Goal: Navigation & Orientation: Understand site structure

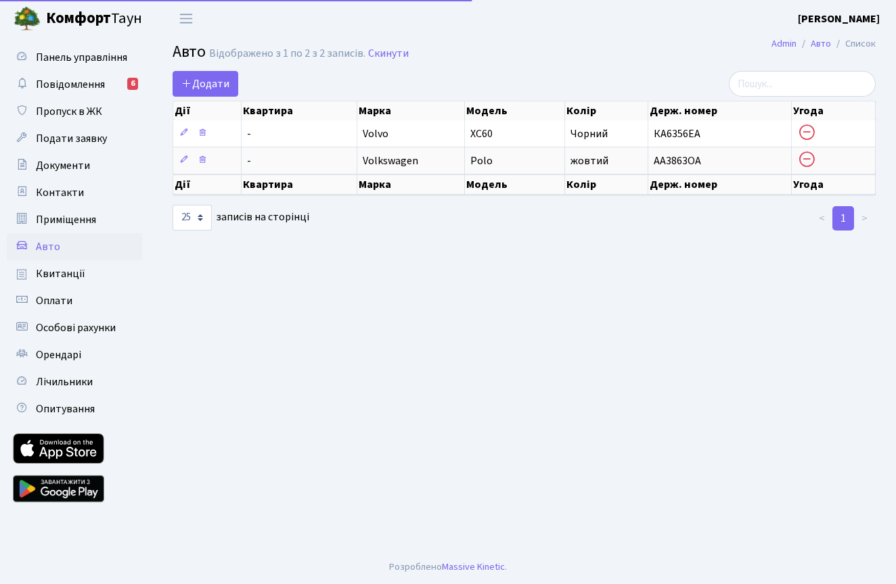
select select "25"
click at [541, 47] on h2 "Авто Відображено з 1 по 2 з 2 записів. Скинути" at bounding box center [523, 54] width 703 height 23
click at [78, 78] on span "Повідомлення" at bounding box center [70, 84] width 69 height 15
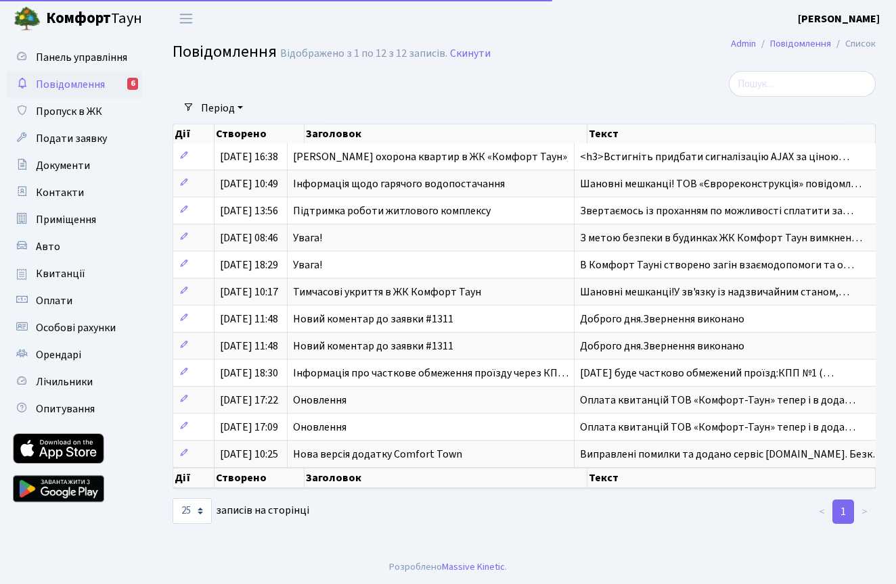
select select "25"
click at [64, 60] on span "Панель управління" at bounding box center [81, 57] width 91 height 15
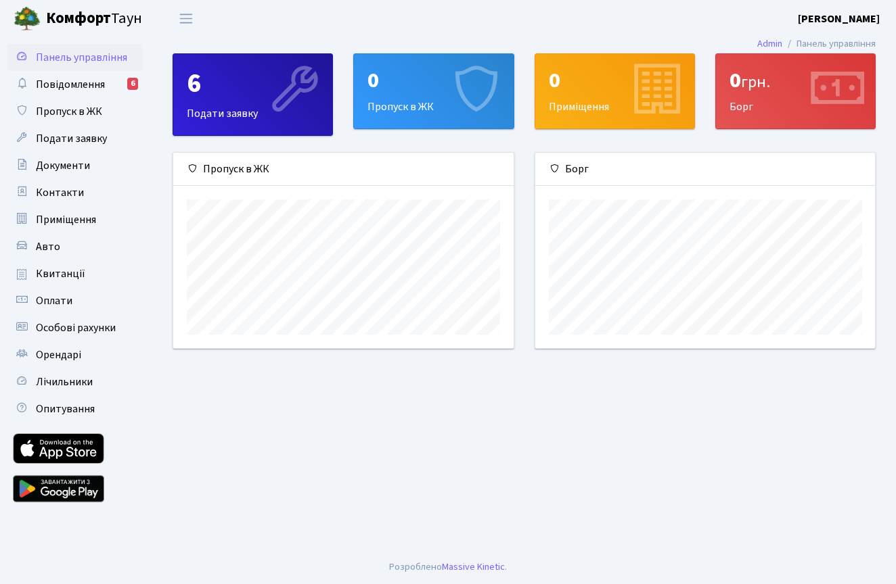
scroll to position [195, 340]
click at [71, 112] on span "Пропуск в ЖК" at bounding box center [69, 111] width 66 height 15
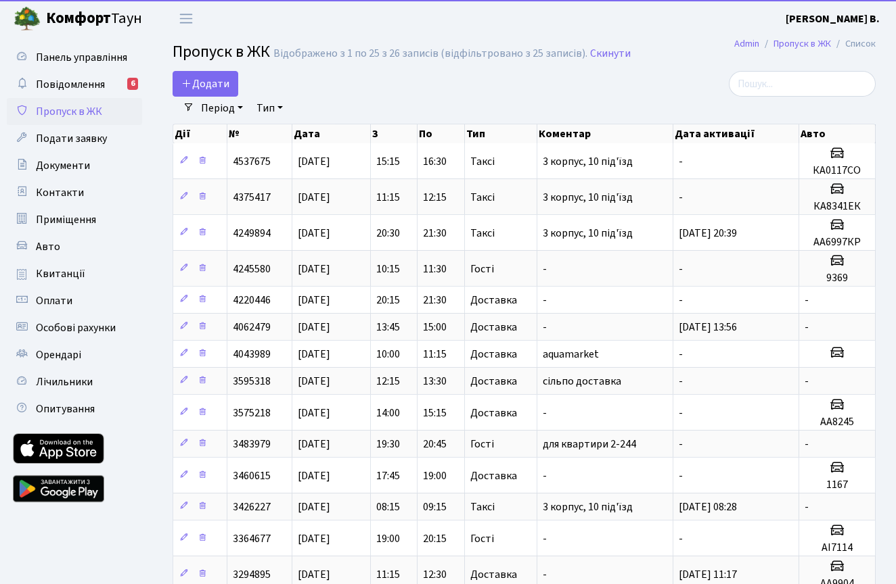
select select "25"
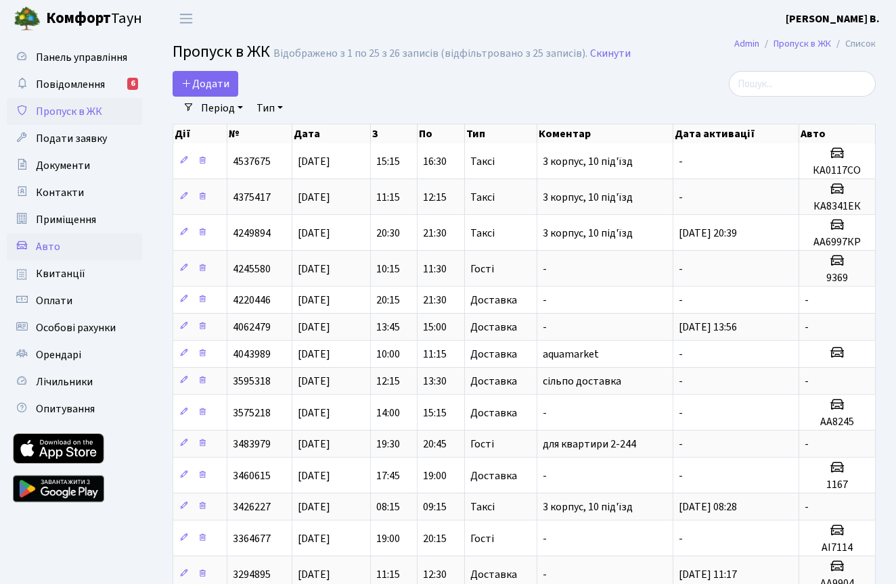
click at [60, 248] on link "Авто" at bounding box center [74, 246] width 135 height 27
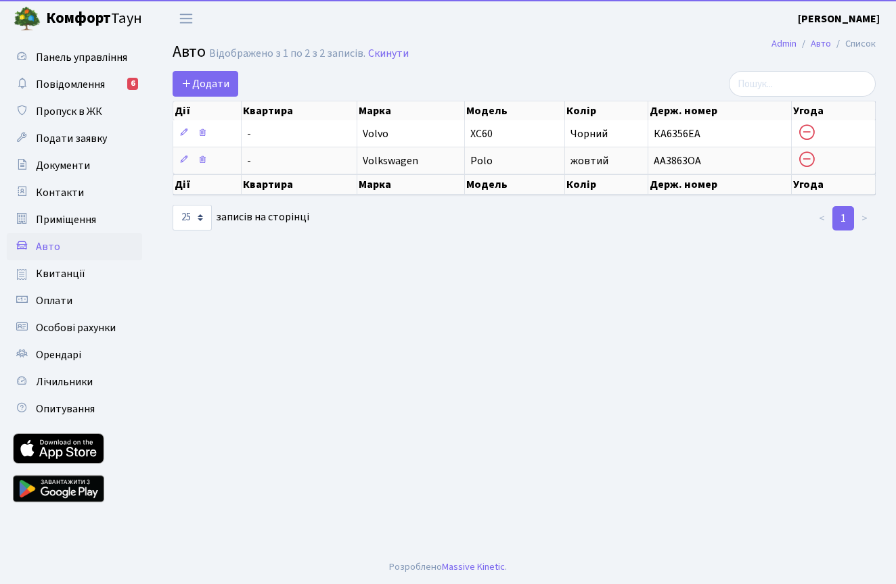
select select "25"
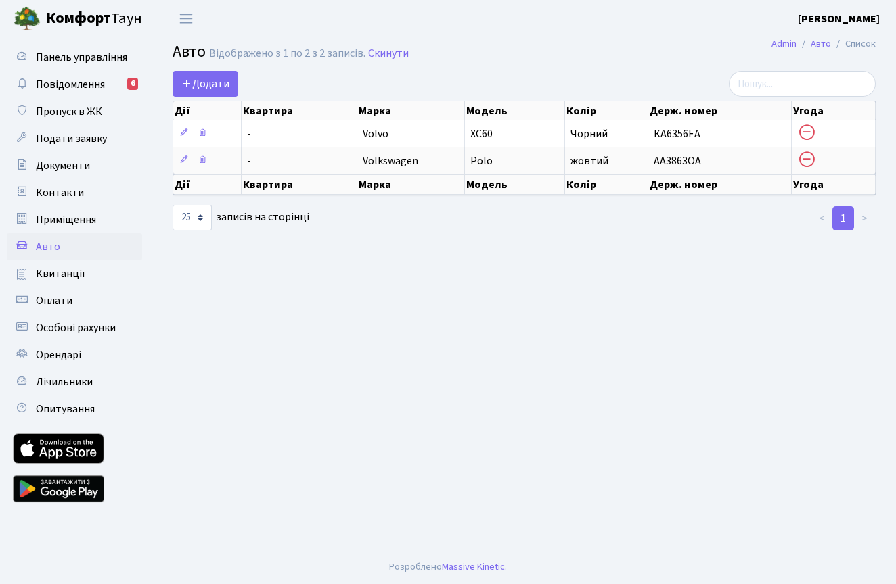
click at [671, 30] on header "Комфорт Таун Степанов О. В. Мій обліковий запис Вийти" at bounding box center [448, 18] width 896 height 37
click at [56, 354] on span "Орендарі" at bounding box center [58, 355] width 45 height 15
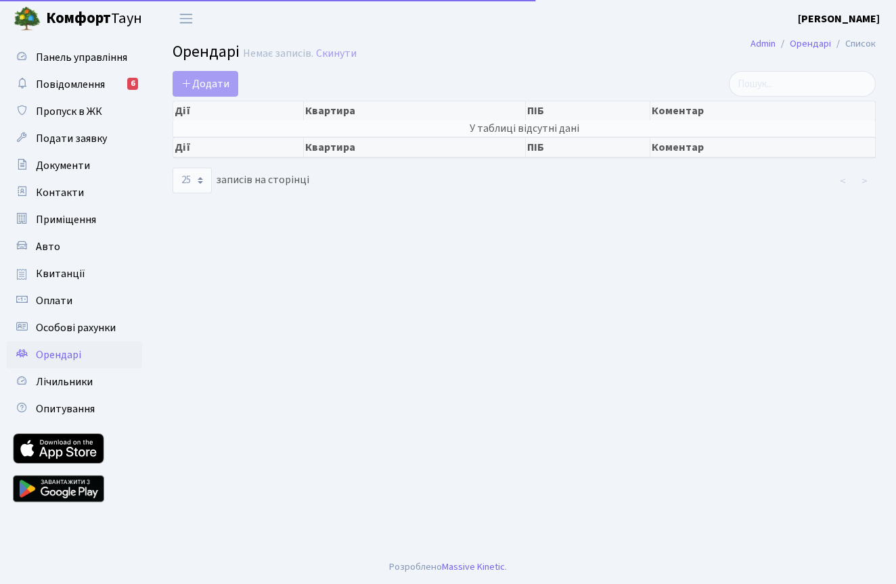
select select "25"
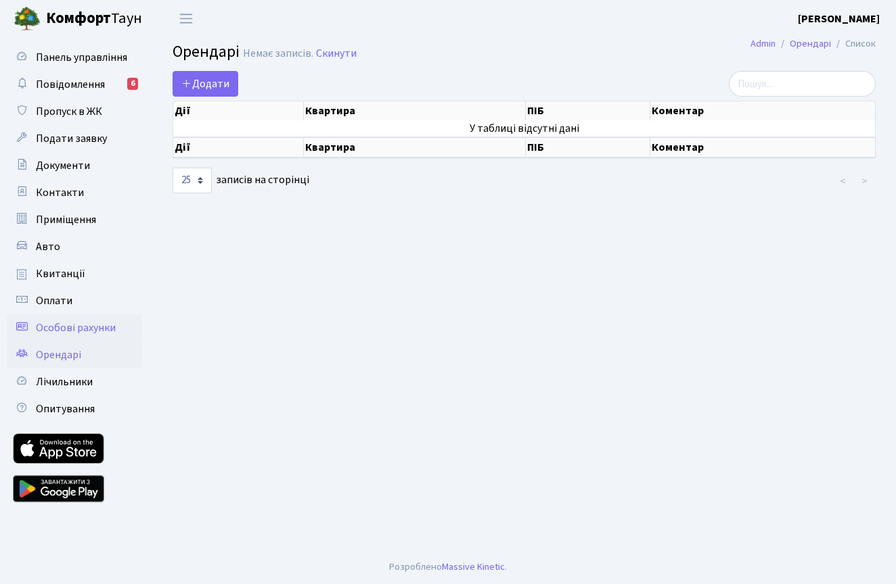
click at [68, 332] on span "Особові рахунки" at bounding box center [76, 328] width 80 height 15
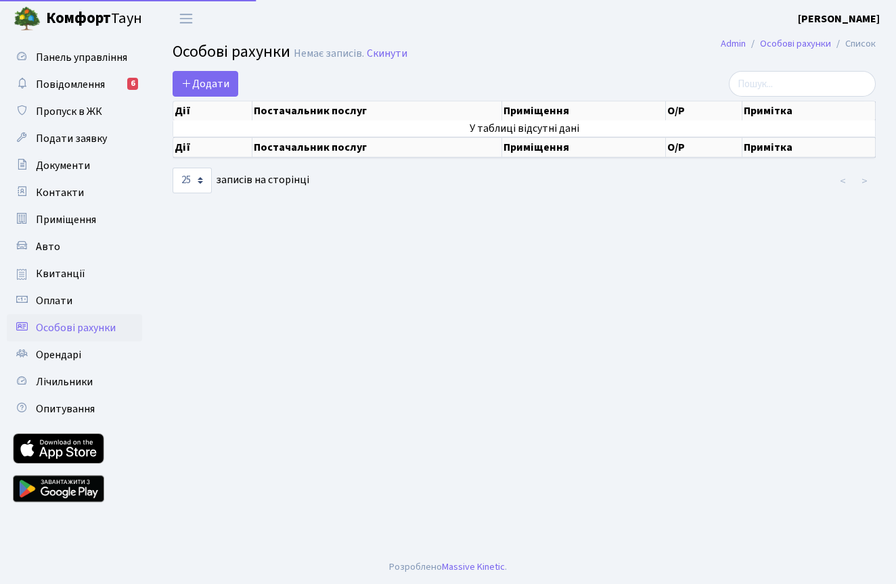
select select "25"
click at [56, 303] on span "Оплати" at bounding box center [54, 301] width 37 height 15
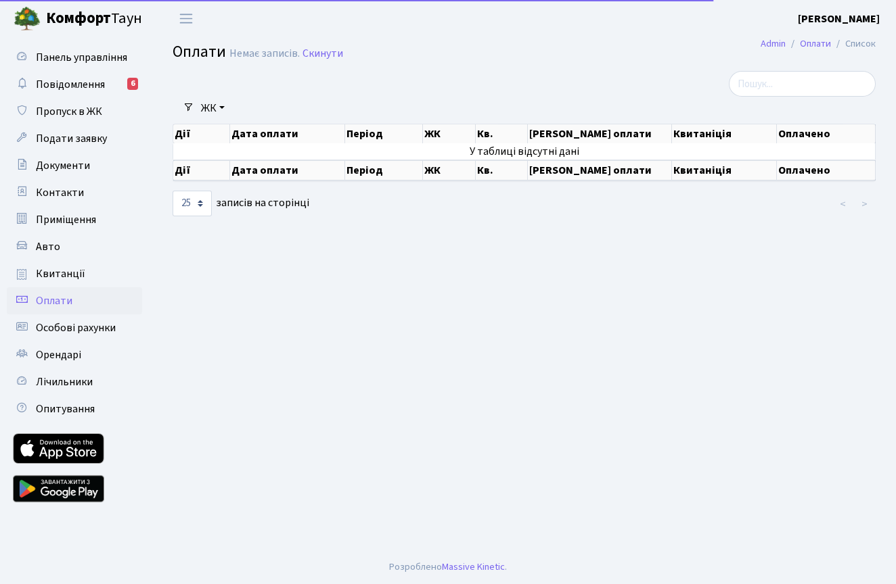
select select "25"
click at [68, 279] on span "Квитанції" at bounding box center [60, 274] width 49 height 15
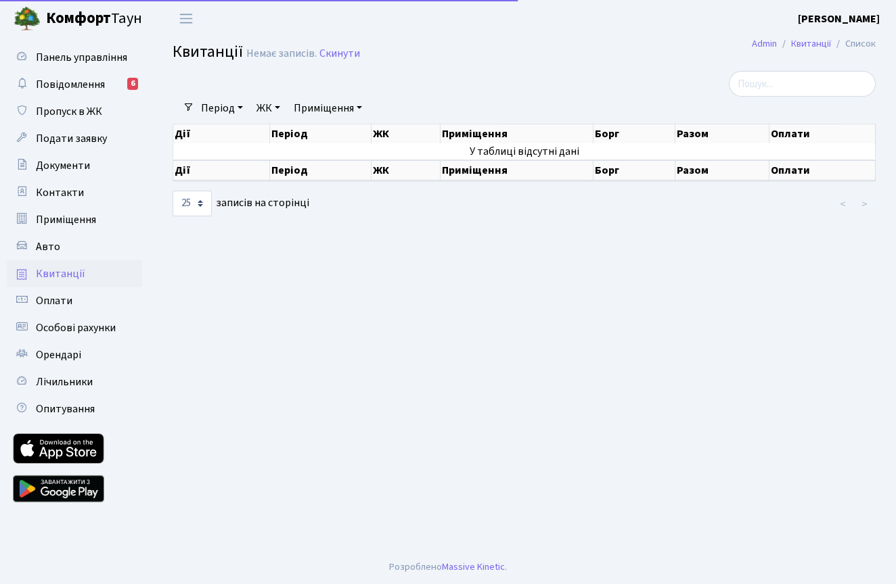
select select "25"
click at [82, 60] on span "Панель управління" at bounding box center [81, 57] width 91 height 15
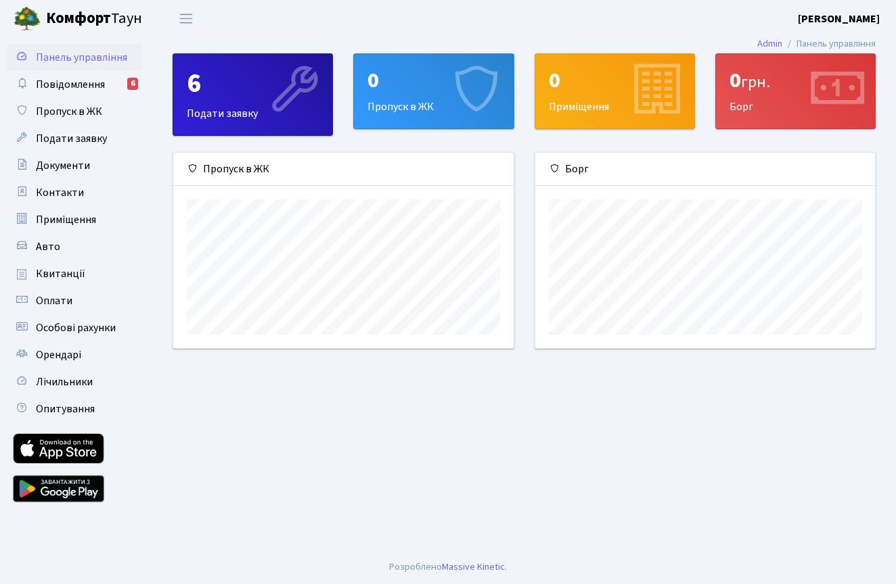
scroll to position [195, 340]
click at [62, 248] on link "Авто" at bounding box center [74, 246] width 135 height 27
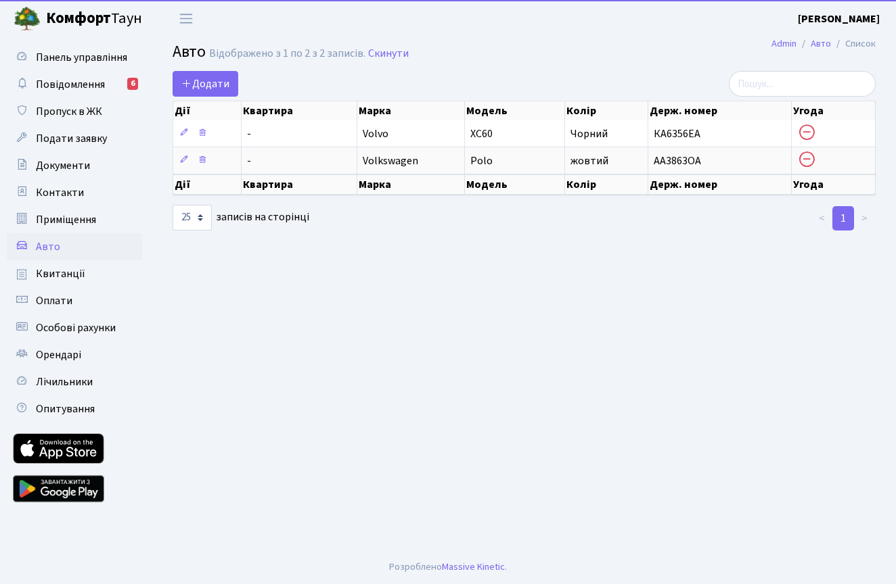
select select "25"
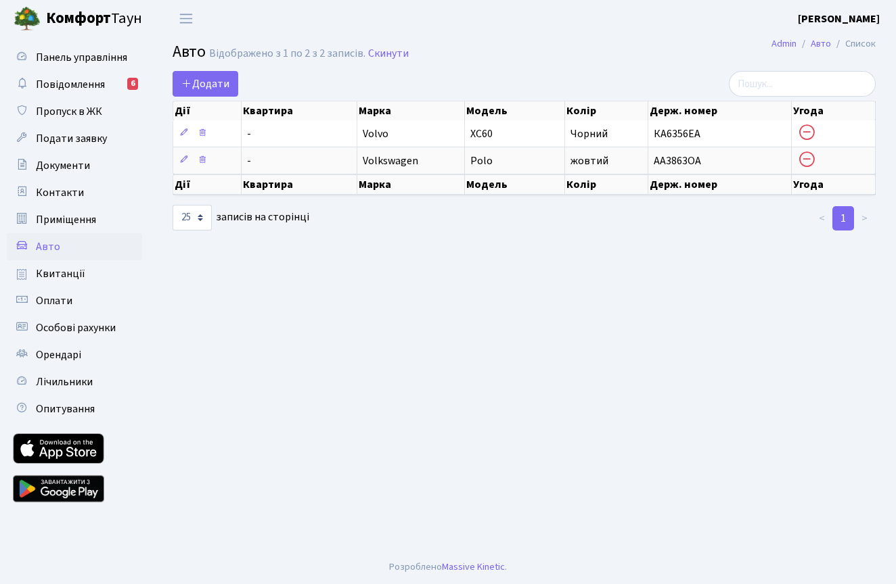
click at [569, 279] on main "Admin Авто Список Авто Відображено з 1 по 2 з 2 записів. Скинути Додати Дії Ква…" at bounding box center [523, 293] width 743 height 513
click at [572, 275] on main "Admin Авто Список Авто Відображено з 1 по 2 з 2 записів. Скинути Додати Дії Ква…" at bounding box center [523, 293] width 743 height 513
click at [315, 9] on header "[PERSON_NAME] [PERSON_NAME] Мій обліковий запис Вийти" at bounding box center [448, 18] width 896 height 37
